Goal: Find specific page/section: Find specific page/section

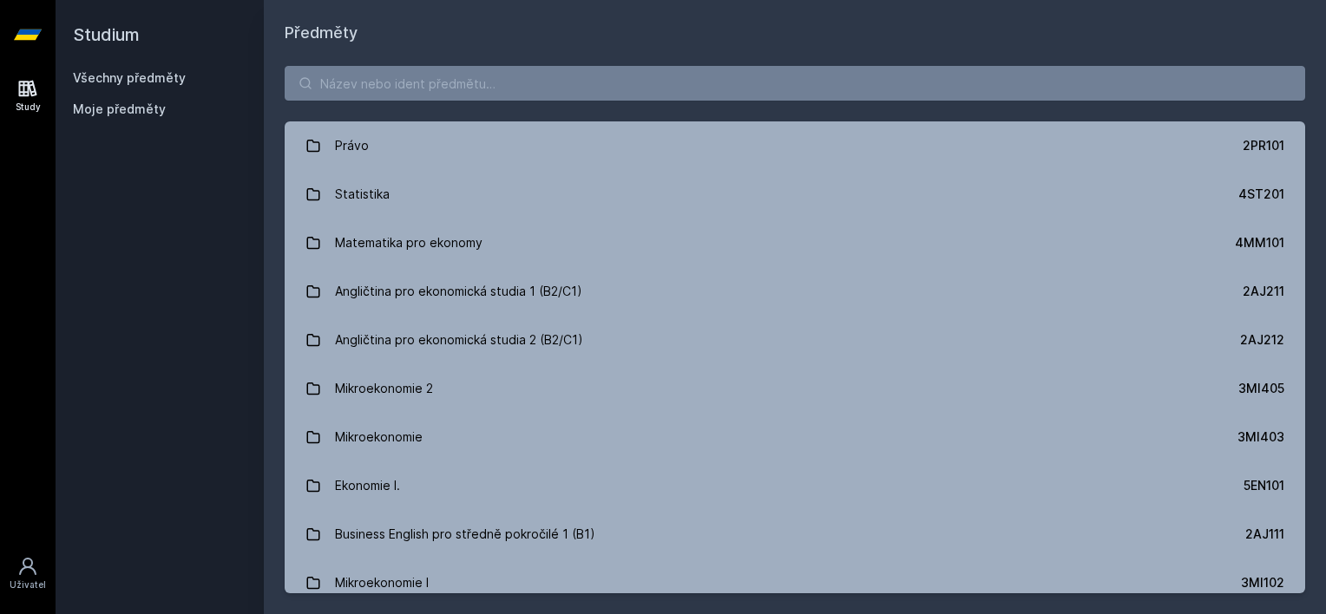
click at [652, 104] on button "Ne" at bounding box center [666, 111] width 62 height 43
drag, startPoint x: 652, startPoint y: 104, endPoint x: 593, endPoint y: 65, distance: 70.0
click at [593, 65] on div "Právo 2PR101 Statistika 4ST201 Matematika pro ekonomy 4MM101 Angličtina pro eko…" at bounding box center [795, 329] width 1062 height 569
click at [526, 89] on input "search" at bounding box center [795, 83] width 1020 height 35
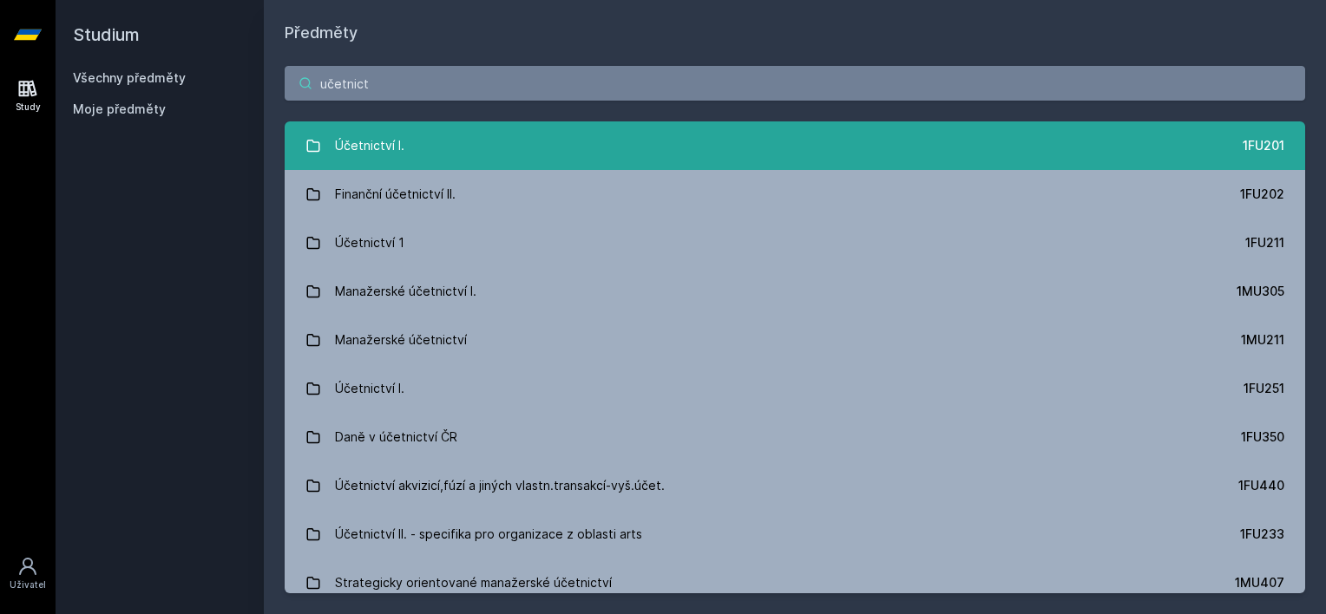
type input "učetnict"
click at [497, 153] on link "Účetnictví I. 1FU201" at bounding box center [795, 145] width 1020 height 49
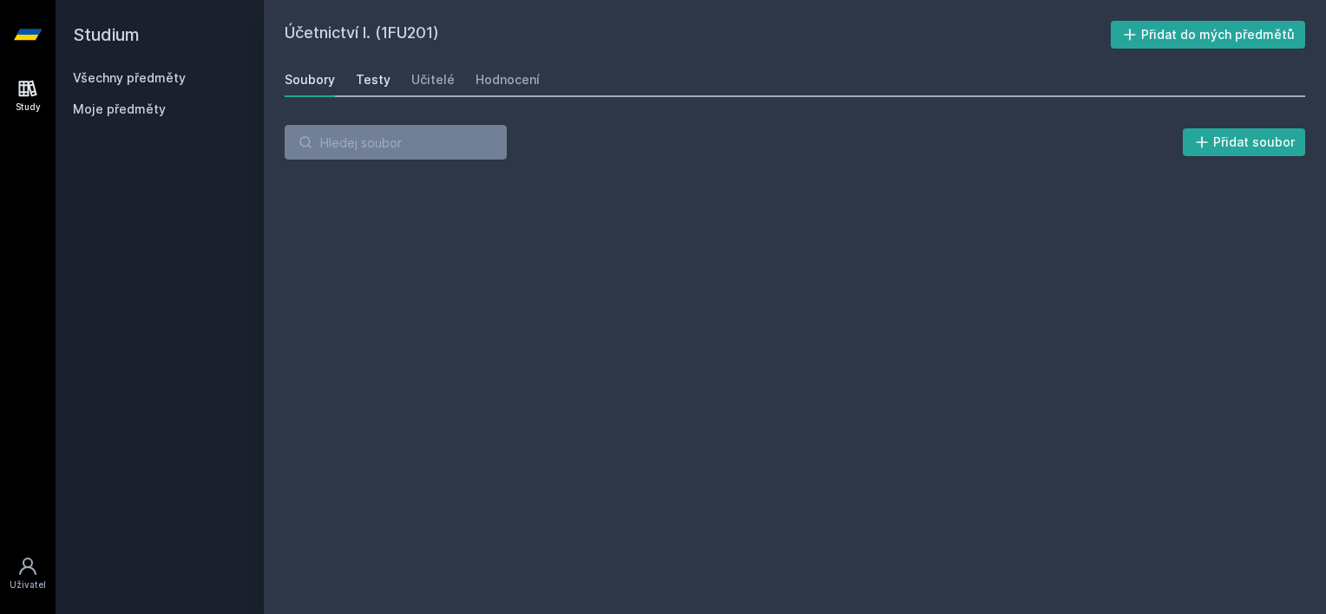
click at [364, 83] on div "Testy" at bounding box center [373, 79] width 35 height 17
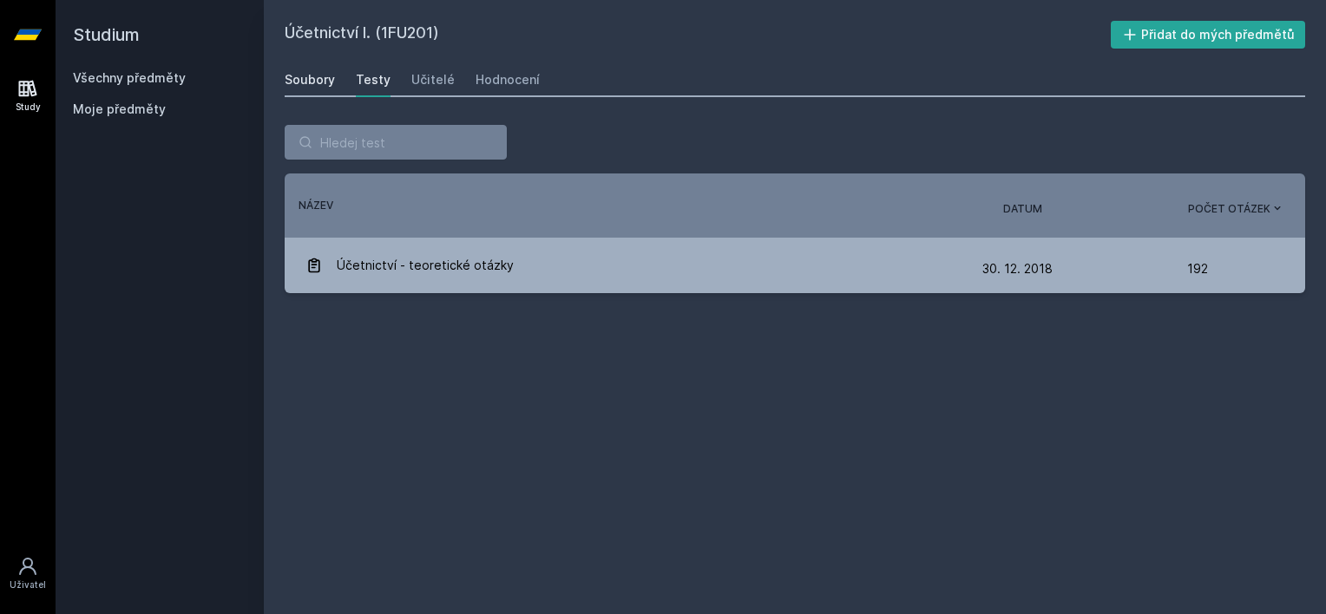
click at [322, 80] on div "Soubory" at bounding box center [310, 79] width 50 height 17
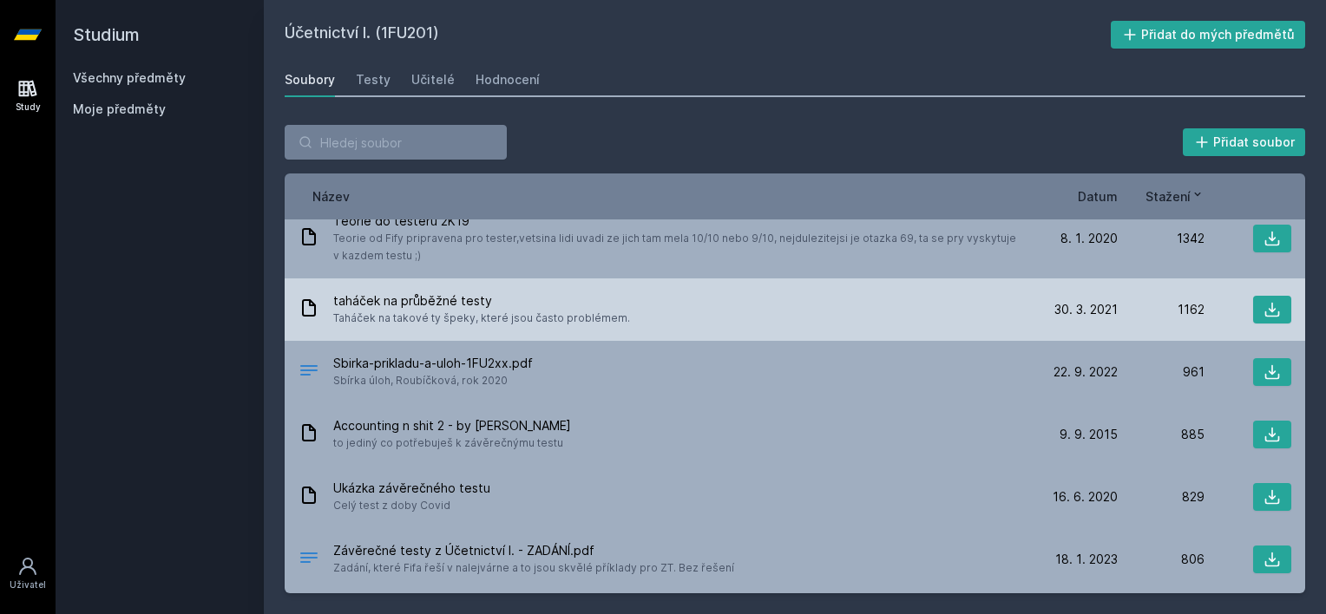
scroll to position [94, 0]
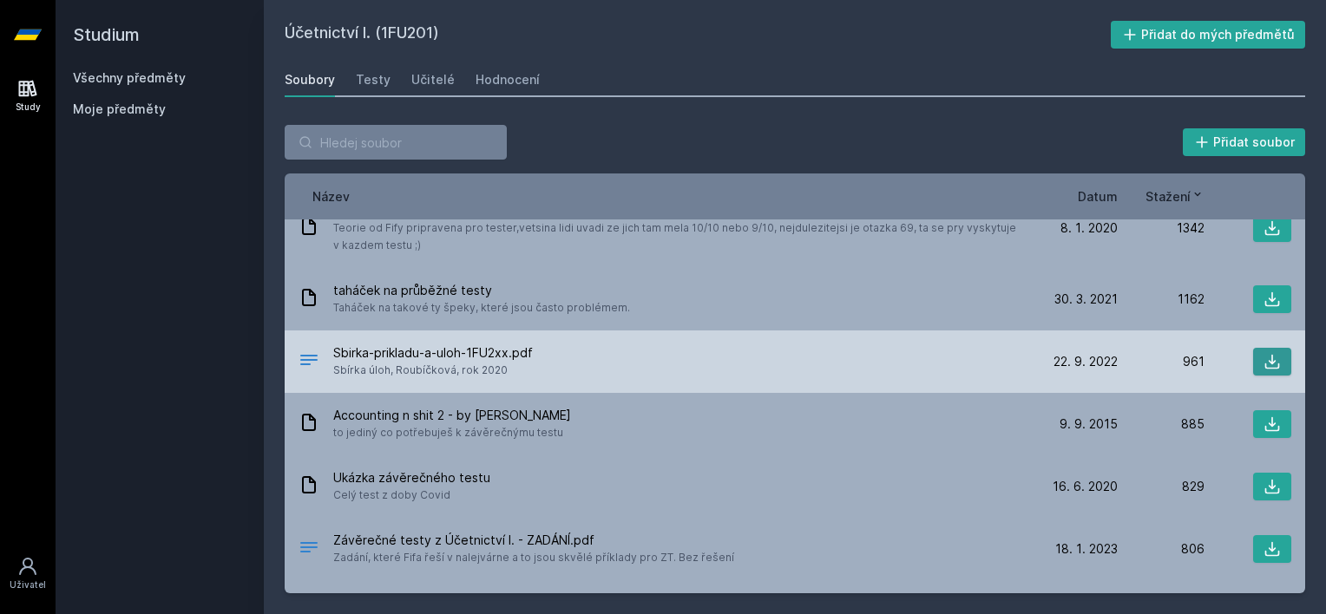
click at [1263, 361] on icon at bounding box center [1271, 361] width 17 height 17
